Goal: Information Seeking & Learning: Learn about a topic

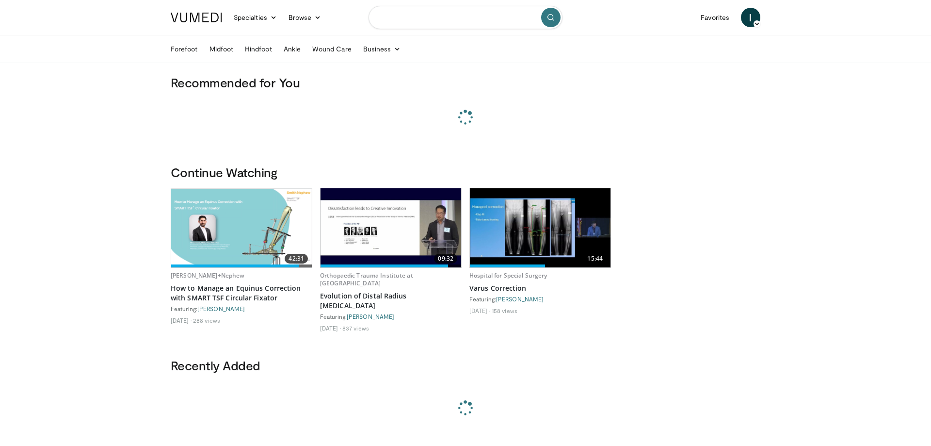
click at [404, 23] on input "Search topics, interventions" at bounding box center [466, 17] width 194 height 23
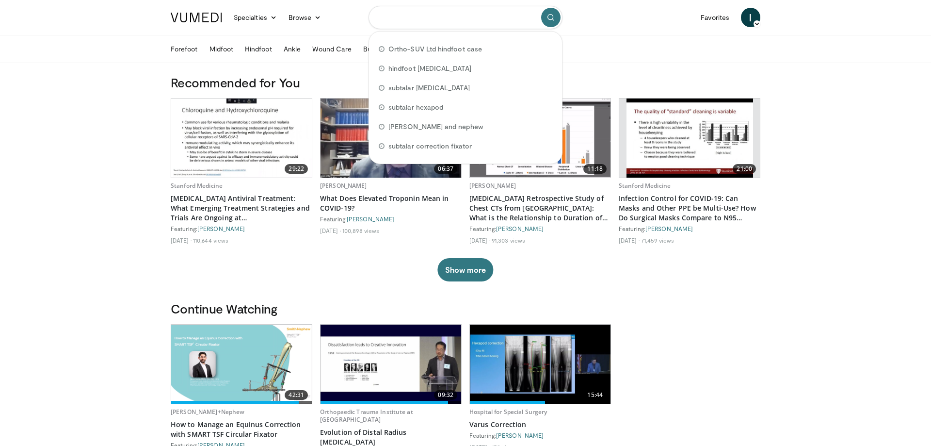
paste input "**********"
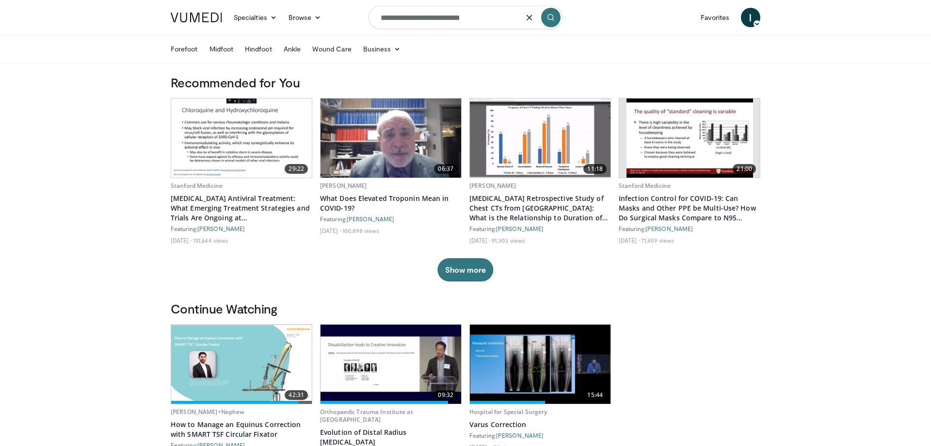
type input "**********"
click at [553, 16] on icon "submit" at bounding box center [551, 18] width 8 height 8
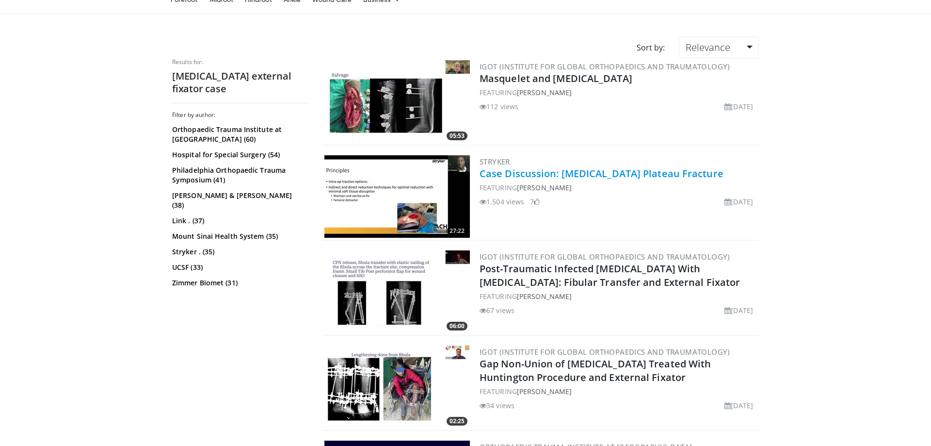
scroll to position [99, 0]
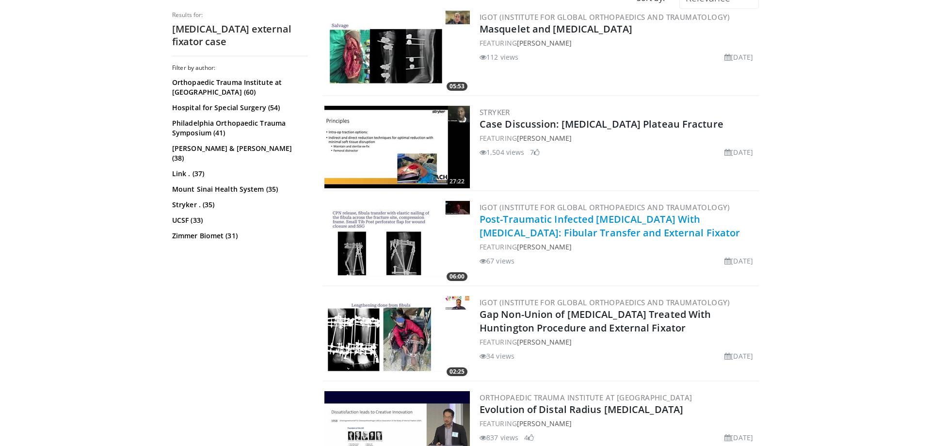
click at [535, 223] on link "Post-Traumatic Infected Tibia Fracture With Bone Loss: Fibular Transfer and Ext…" at bounding box center [610, 225] width 260 height 27
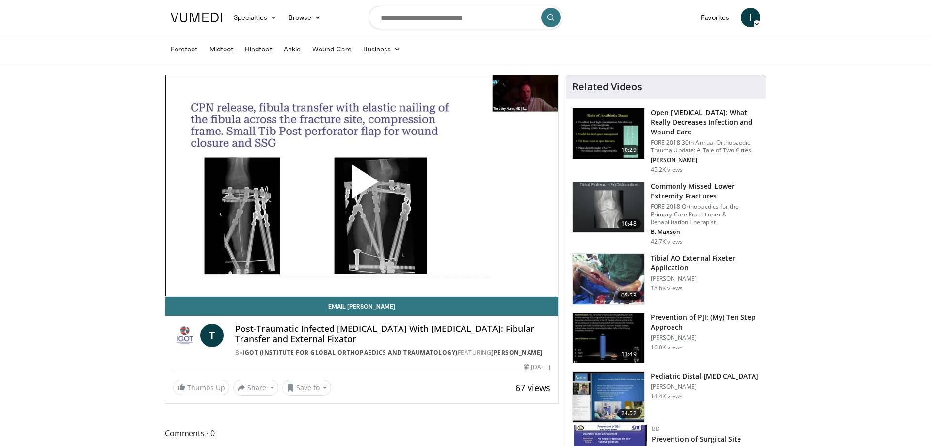
click at [362, 185] on span "Video Player" at bounding box center [362, 185] width 0 height 0
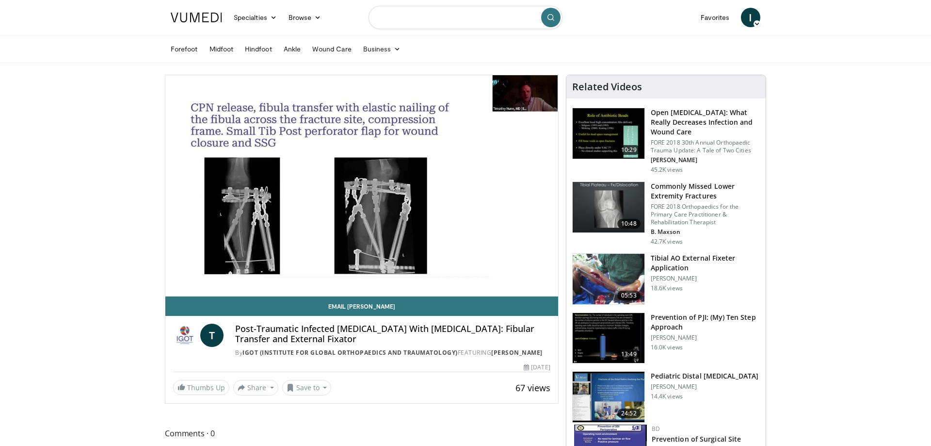
click at [445, 20] on input "Search topics, interventions" at bounding box center [466, 17] width 194 height 23
type input "**********"
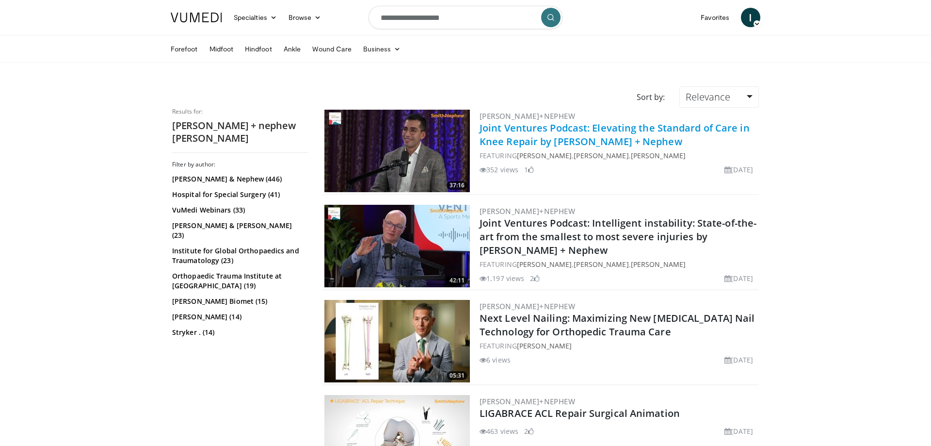
click at [577, 144] on link "Joint Ventures Podcast: Elevating the Standard of Care in Knee Repair by [PERSO…" at bounding box center [615, 134] width 270 height 27
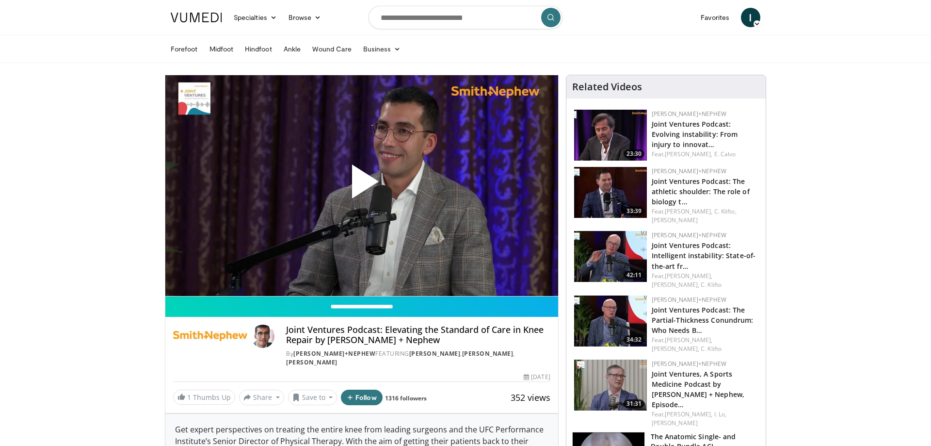
click at [362, 185] on span "Video Player" at bounding box center [362, 185] width 0 height 0
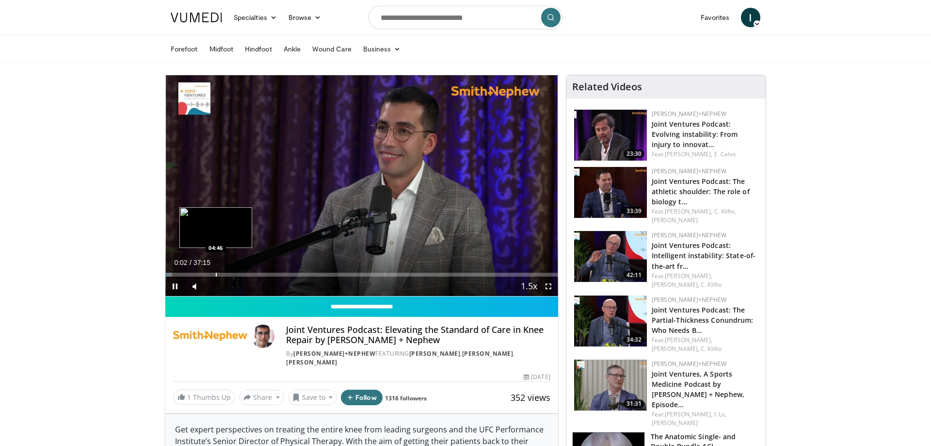
click at [216, 273] on div "Progress Bar" at bounding box center [216, 275] width 1 height 4
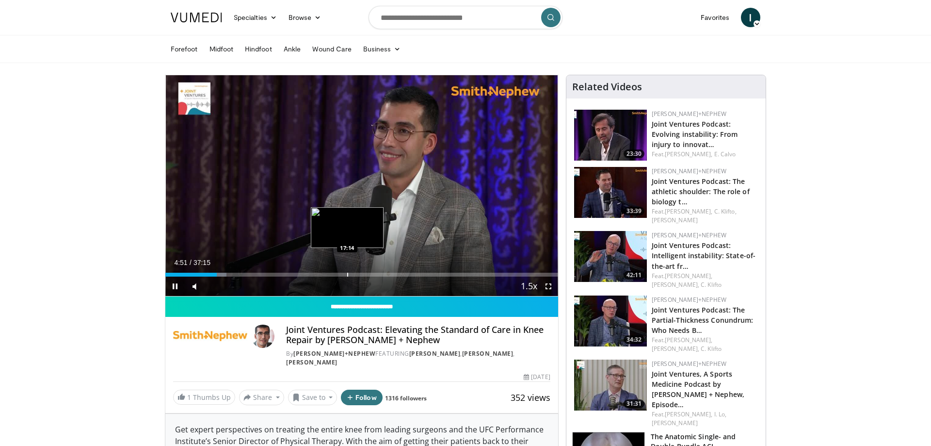
click at [347, 270] on div "Loaded : 15.53% 04:51 17:14" at bounding box center [361, 271] width 393 height 9
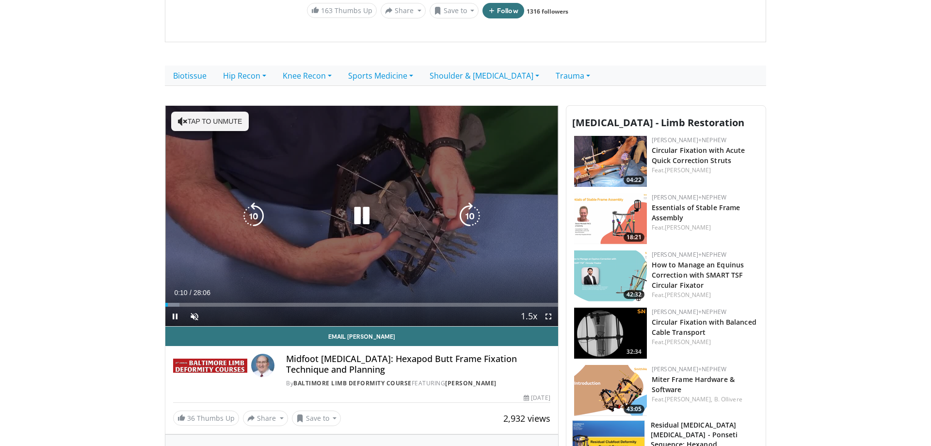
click at [390, 234] on div "10 seconds Tap to unmute" at bounding box center [361, 216] width 393 height 221
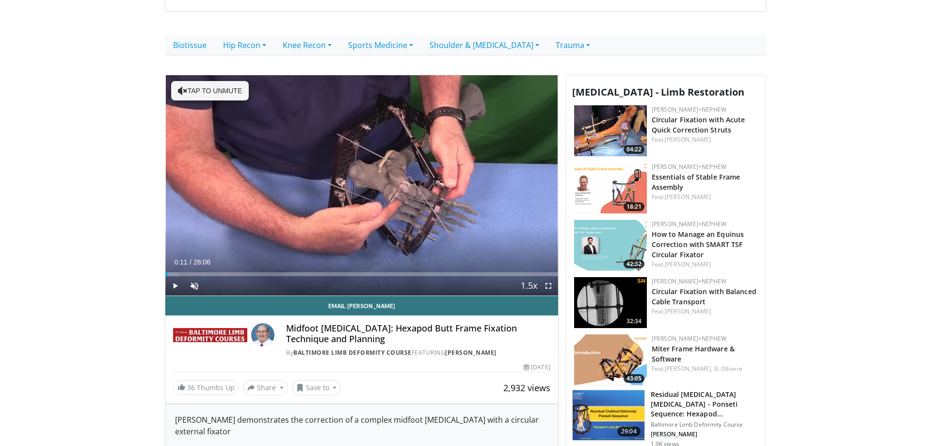
scroll to position [247, 0]
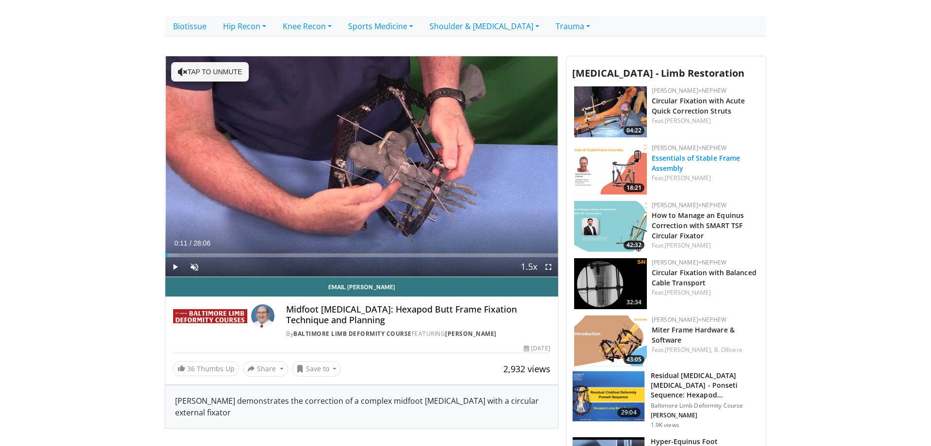
click at [721, 153] on link "Essentials of Stable Frame Assembly" at bounding box center [696, 162] width 89 height 19
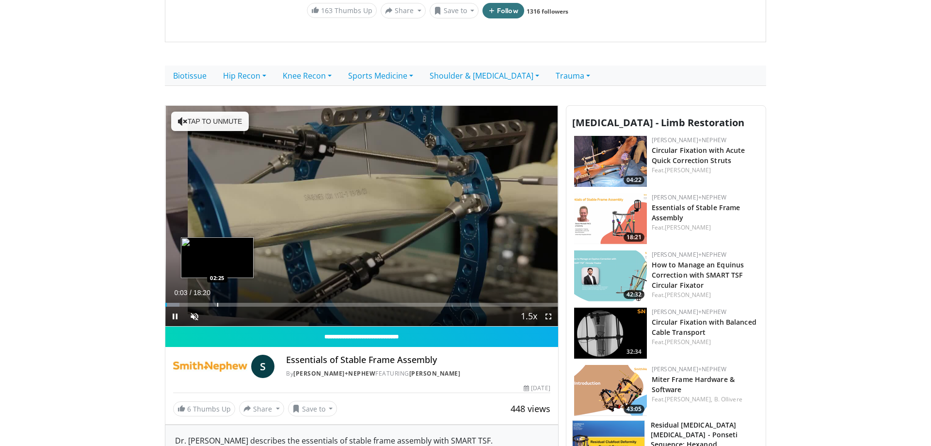
click at [217, 297] on div "Loaded : 3.60% 00:03 02:25" at bounding box center [361, 301] width 393 height 9
click at [242, 297] on div "Loaded : 18.92% 02:27 03:34" at bounding box center [361, 301] width 393 height 9
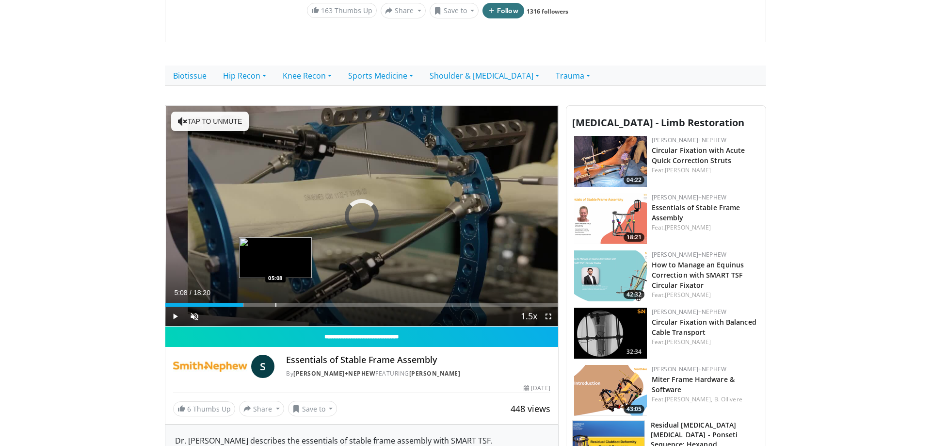
click at [275, 297] on div "Loaded : 19.98% 05:08 05:08" at bounding box center [361, 301] width 393 height 9
click at [314, 297] on div "Loaded : 34.24% 06:57 06:57" at bounding box center [361, 301] width 393 height 9
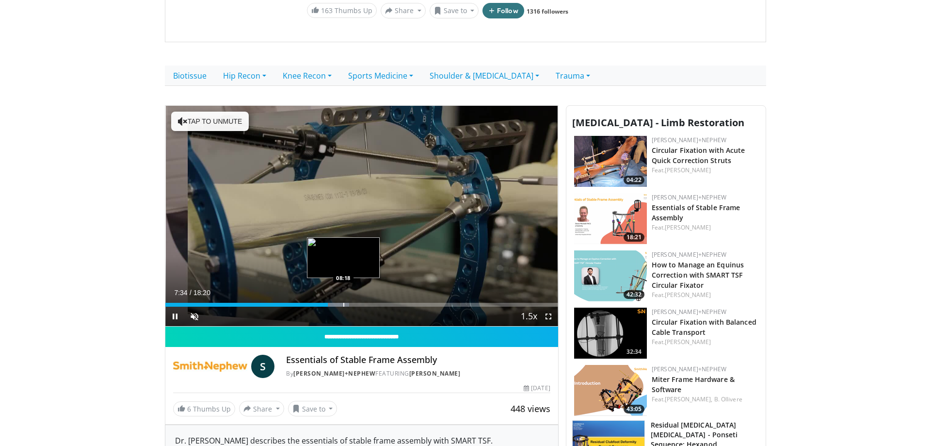
click at [343, 297] on div "Loaded : 46.85% 07:35 08:18" at bounding box center [361, 301] width 393 height 9
click at [369, 297] on div "Loaded : 47.75% 08:19 09:30" at bounding box center [361, 301] width 393 height 9
click at [382, 297] on div "Loaded : 57.23% 09:31 10:07" at bounding box center [361, 301] width 393 height 9
click at [419, 288] on div "Current Time 10:09 / Duration 18:20" at bounding box center [361, 292] width 393 height 9
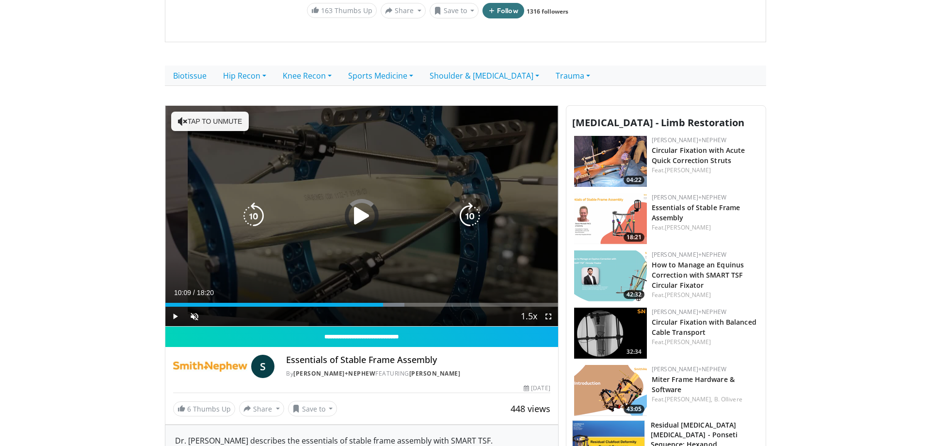
click at [419, 303] on div "Loaded : 60.86% 10:10 11:35" at bounding box center [361, 305] width 393 height 4
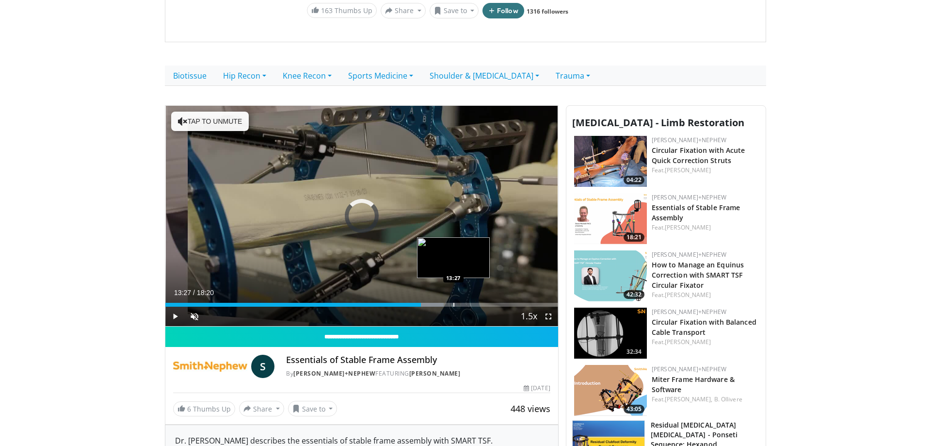
click at [453, 303] on div "Progress Bar" at bounding box center [453, 305] width 1 height 4
click at [481, 303] on div "Progress Bar" at bounding box center [481, 305] width 1 height 4
click at [456, 303] on div "Progress Bar" at bounding box center [456, 305] width 1 height 4
click at [492, 297] on div "Loaded : 79.94% 13:39 15:16" at bounding box center [361, 301] width 393 height 9
click at [483, 297] on div "Loaded : 81.09% 14:50 14:50" at bounding box center [361, 301] width 393 height 9
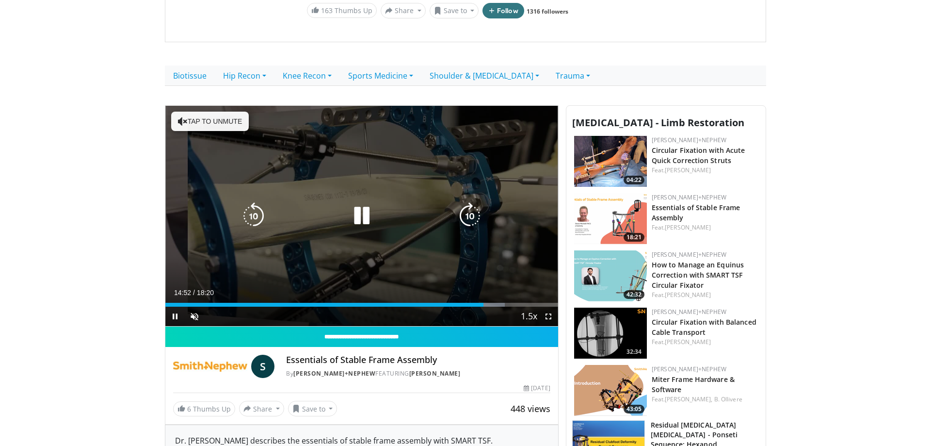
click at [466, 202] on icon "Video Player" at bounding box center [469, 215] width 27 height 27
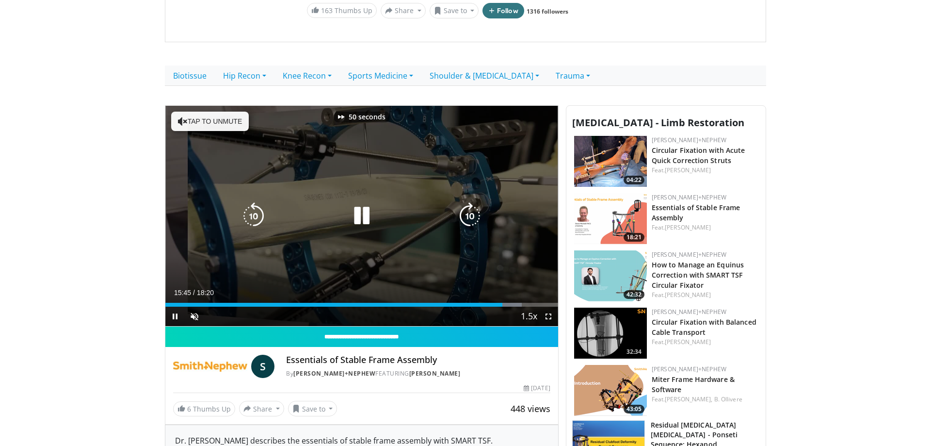
click at [466, 202] on icon "Video Player" at bounding box center [469, 215] width 27 height 27
click at [468, 204] on icon "Video Player" at bounding box center [469, 215] width 27 height 27
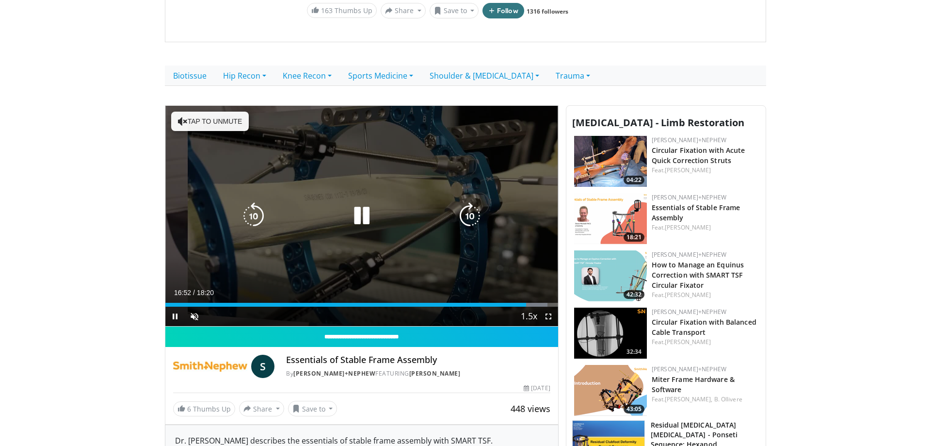
click at [207, 112] on button "Tap to unmute" at bounding box center [210, 121] width 78 height 19
click at [217, 306] on div "40%" at bounding box center [221, 315] width 34 height 19
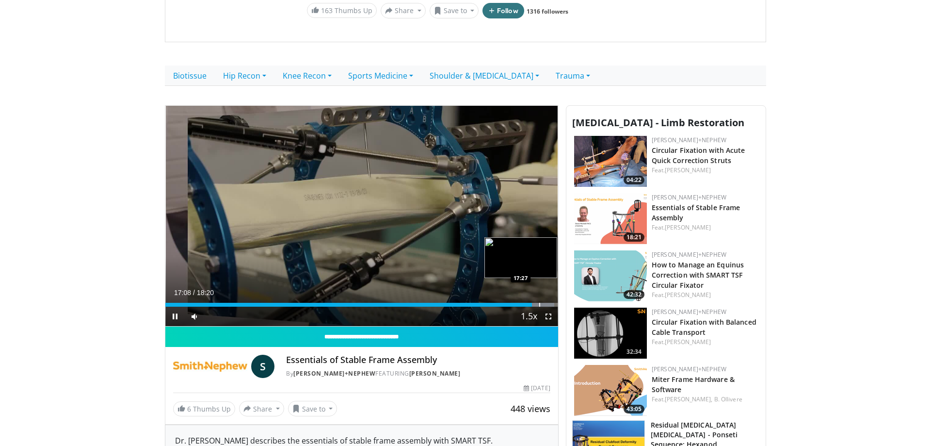
click at [540, 303] on div "Progress Bar" at bounding box center [539, 305] width 1 height 4
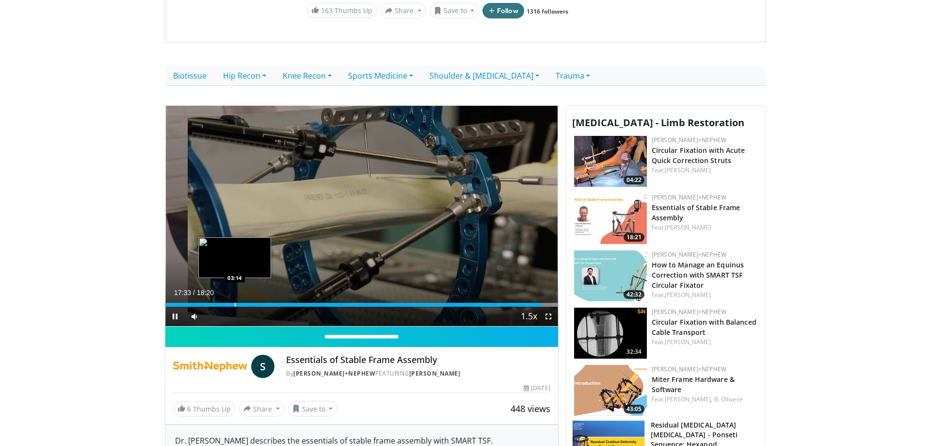
click at [235, 303] on div "Progress Bar" at bounding box center [235, 305] width 1 height 4
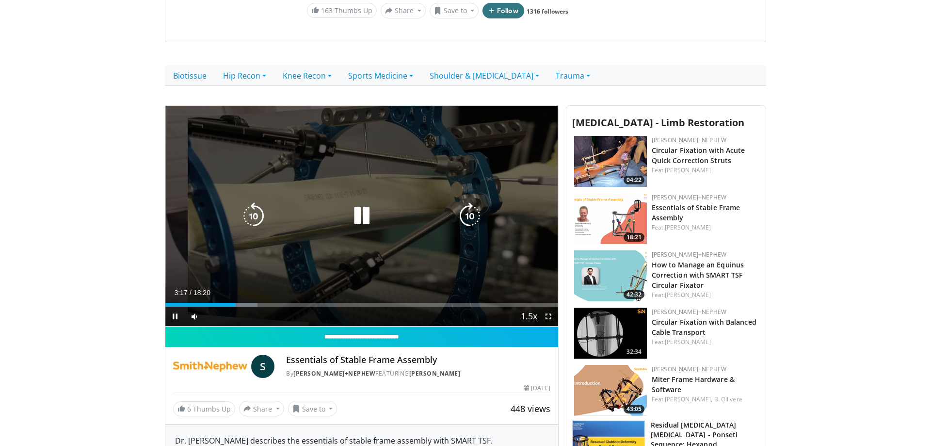
click at [177, 303] on div "03:17" at bounding box center [200, 305] width 70 height 4
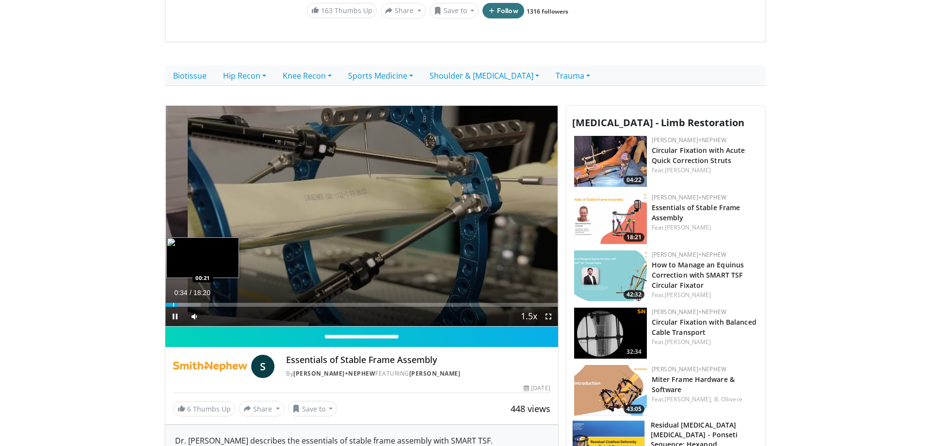
click at [173, 303] on div "Progress Bar" at bounding box center [173, 305] width 1 height 4
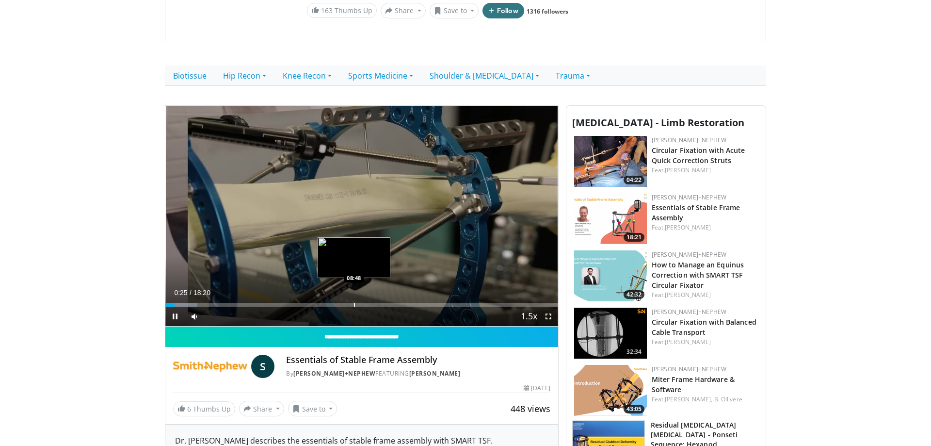
click at [354, 297] on div "Loaded : 8.10% 00:25 08:48" at bounding box center [361, 301] width 393 height 9
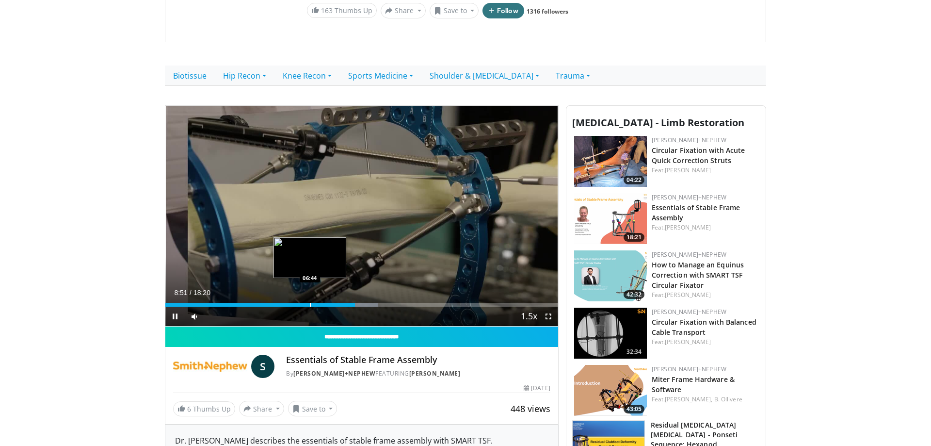
click at [310, 297] on div "Loaded : 54.06% 08:51 06:44" at bounding box center [361, 301] width 393 height 9
click at [331, 297] on div "Loaded : 42.69% 06:46 07:40" at bounding box center [361, 301] width 393 height 9
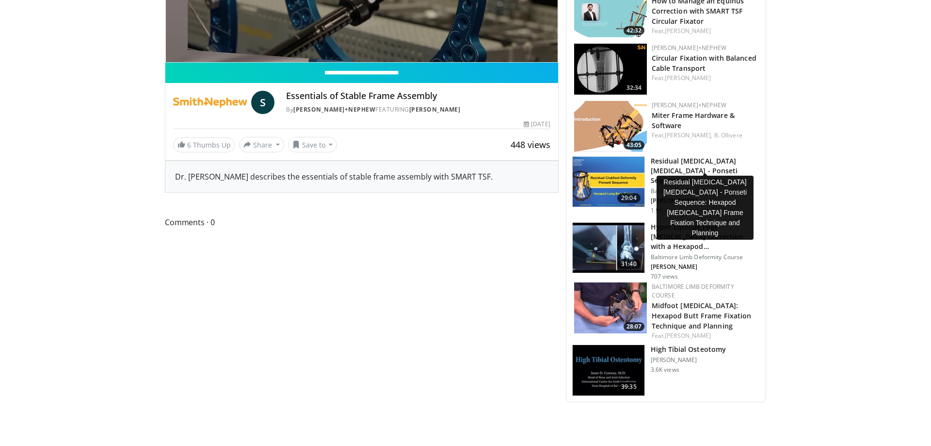
scroll to position [544, 0]
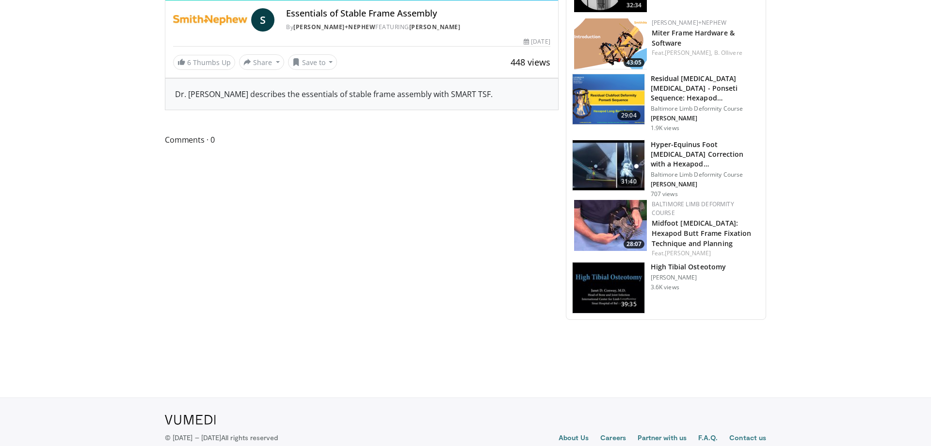
click at [596, 269] on img at bounding box center [609, 287] width 72 height 50
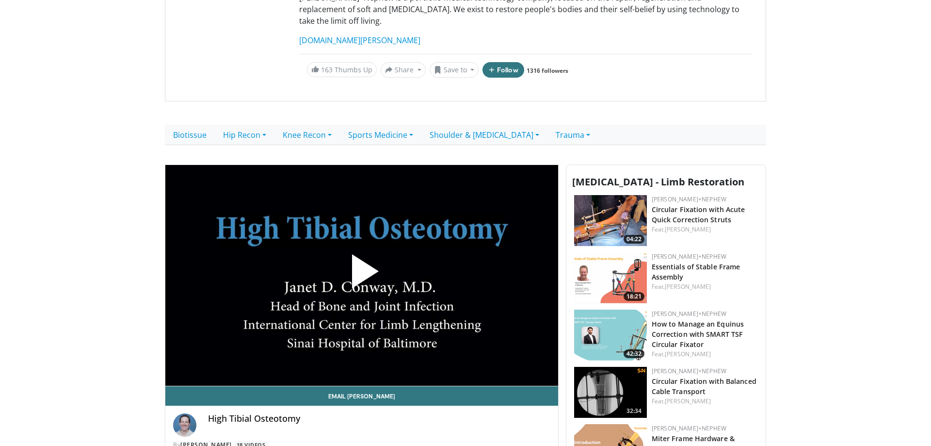
scroll to position [247, 0]
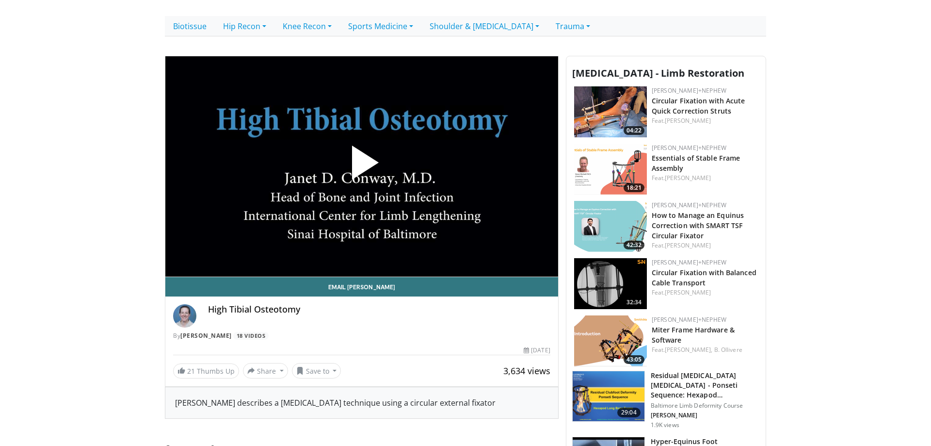
click at [362, 166] on span "Video Player" at bounding box center [362, 166] width 0 height 0
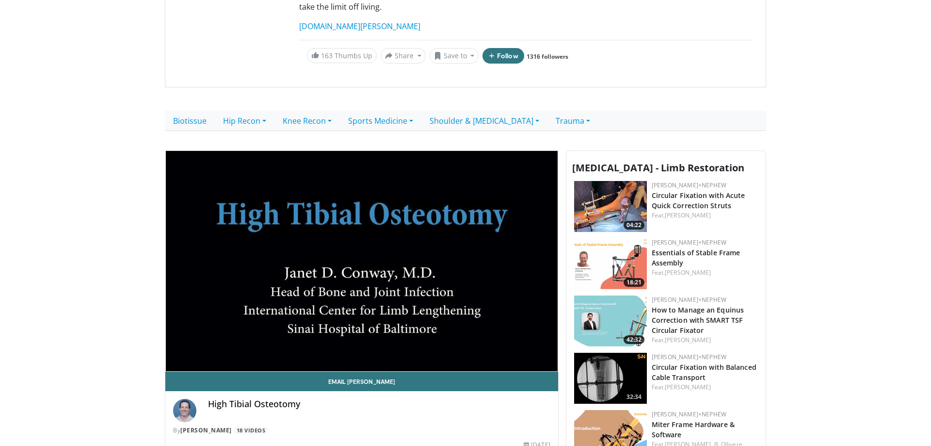
scroll to position [148, 0]
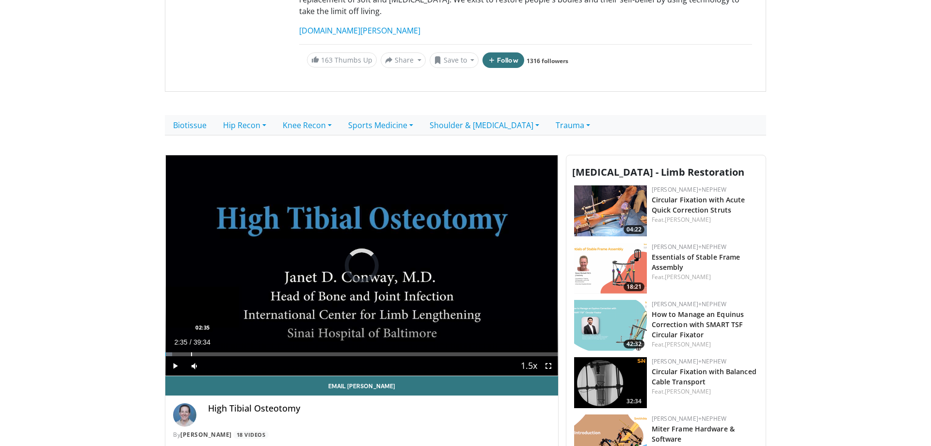
click at [191, 352] on div "Progress Bar" at bounding box center [191, 354] width 1 height 4
click at [210, 364] on div "12%" at bounding box center [221, 365] width 28 height 3
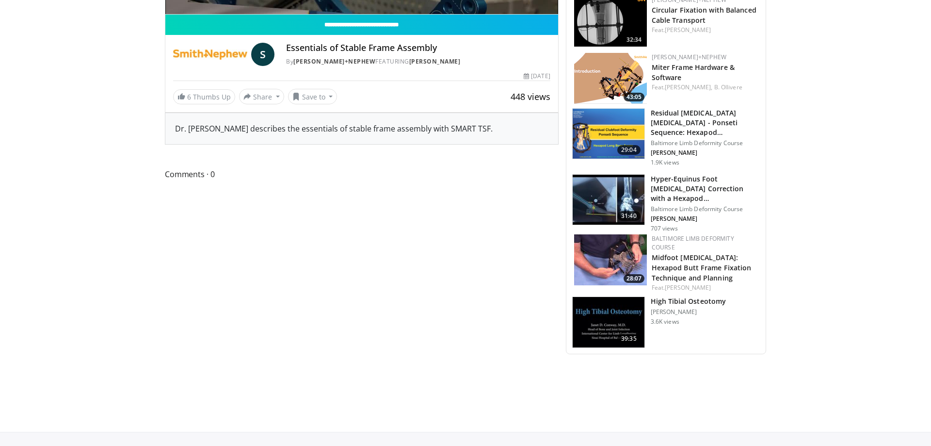
scroll to position [297, 0]
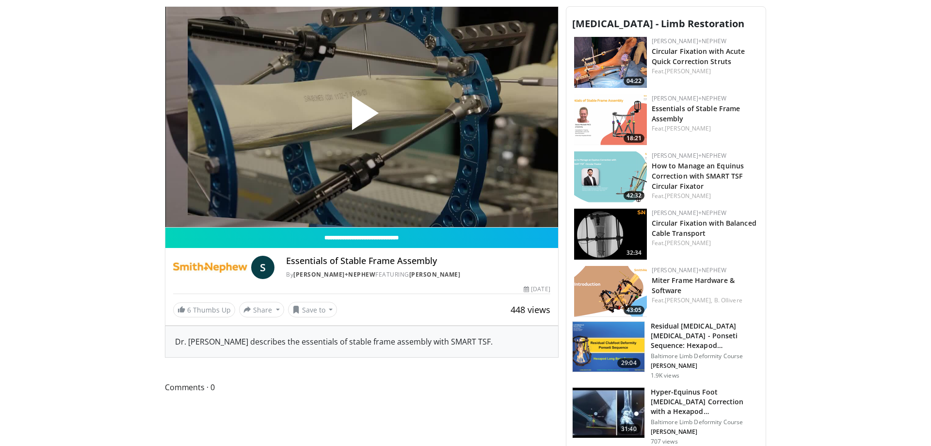
click at [362, 117] on span "Video Player" at bounding box center [362, 117] width 0 height 0
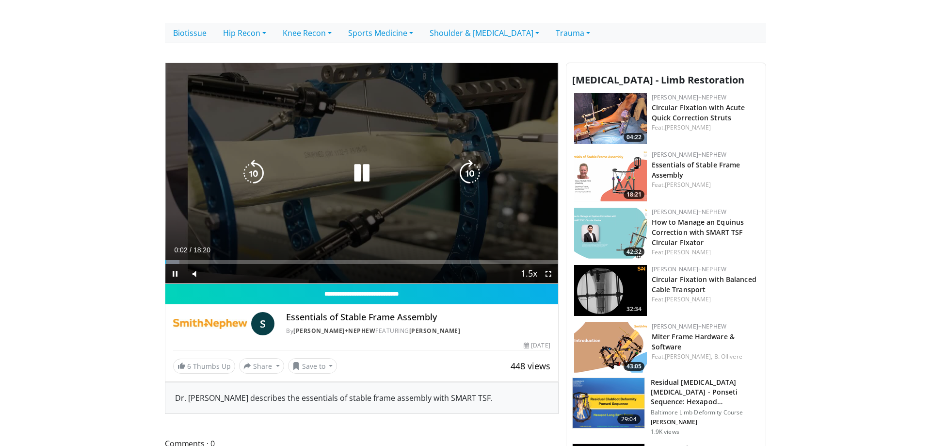
scroll to position [198, 0]
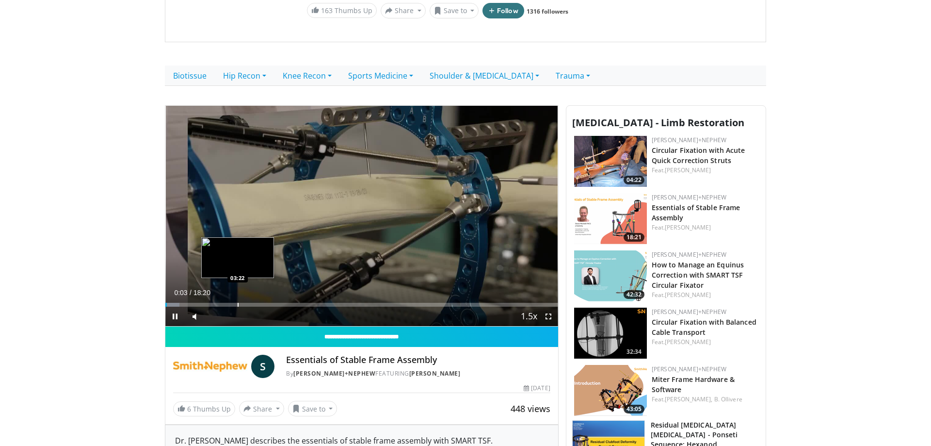
click at [238, 303] on div "Progress Bar" at bounding box center [238, 305] width 1 height 4
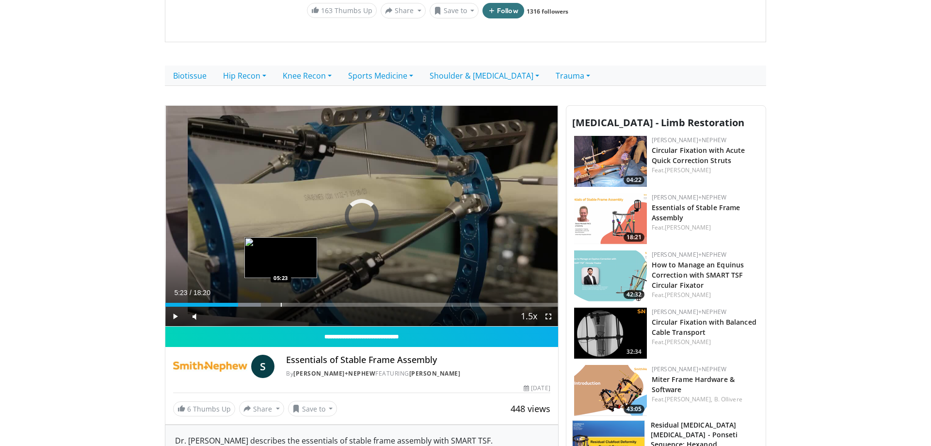
click at [281, 303] on div "Progress Bar" at bounding box center [281, 305] width 1 height 4
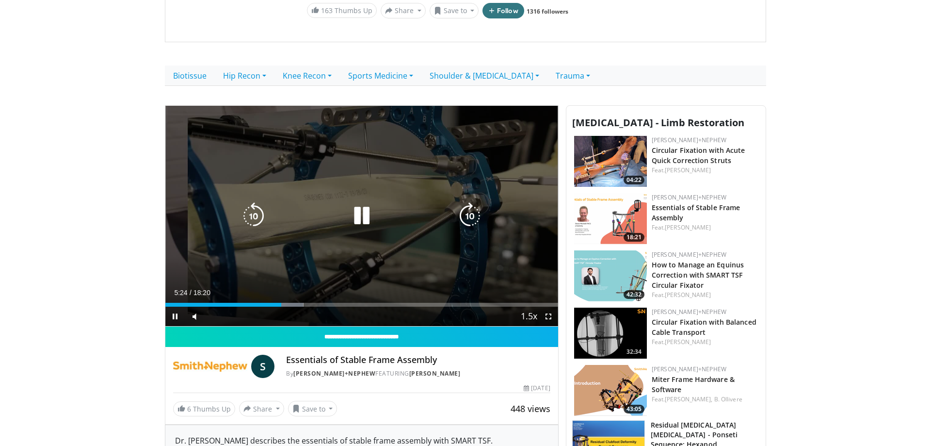
click at [319, 286] on div "10 seconds Tap to unmute" at bounding box center [361, 216] width 393 height 221
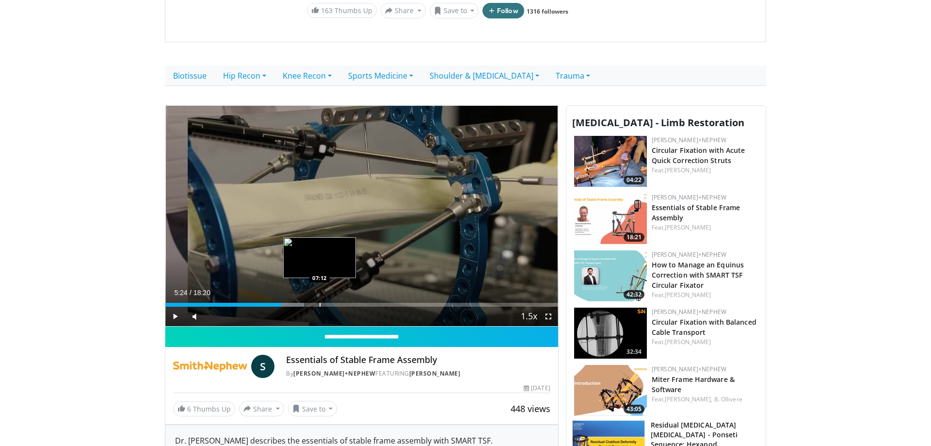
click at [320, 297] on div "Loaded : 35.14% 05:24 07:12" at bounding box center [361, 301] width 393 height 9
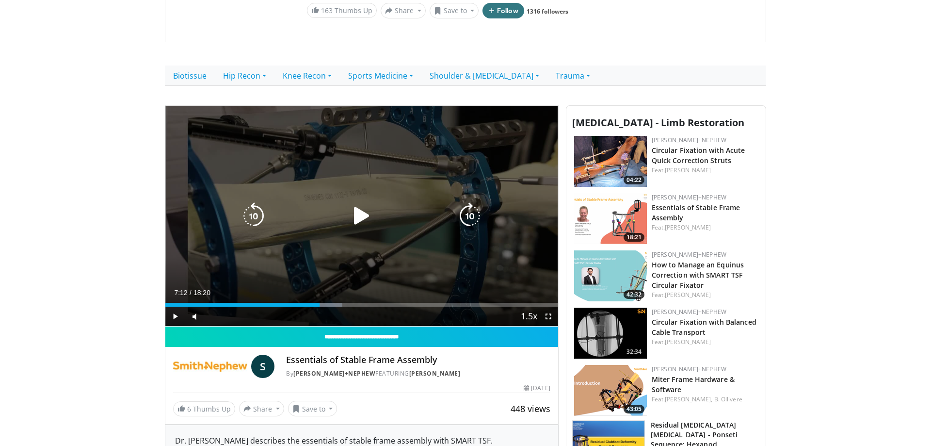
click at [369, 214] on icon "Video Player" at bounding box center [361, 215] width 27 height 27
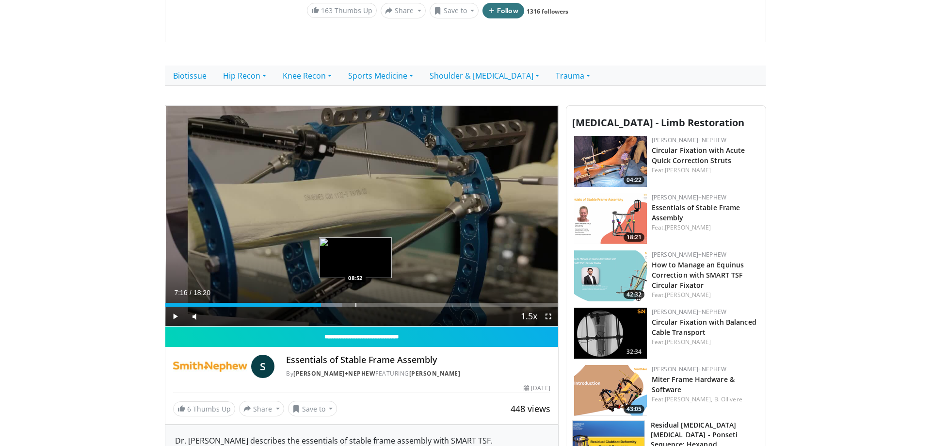
click at [355, 303] on div "Progress Bar" at bounding box center [355, 305] width 1 height 4
click at [392, 303] on div "Progress Bar" at bounding box center [392, 305] width 1 height 4
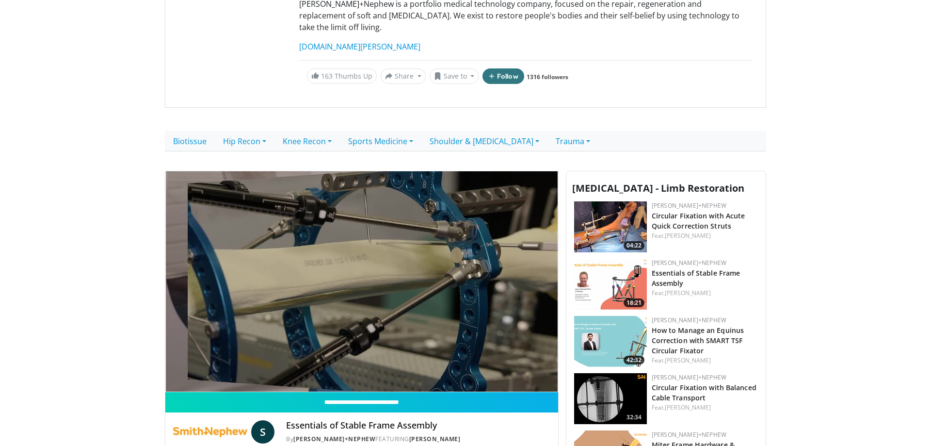
scroll to position [148, 0]
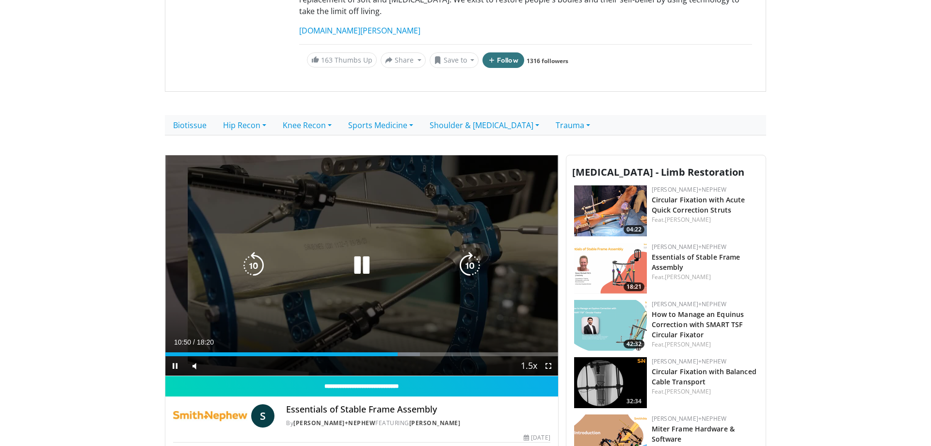
click at [360, 258] on icon "Video Player" at bounding box center [361, 265] width 27 height 27
